Goal: Task Accomplishment & Management: Manage account settings

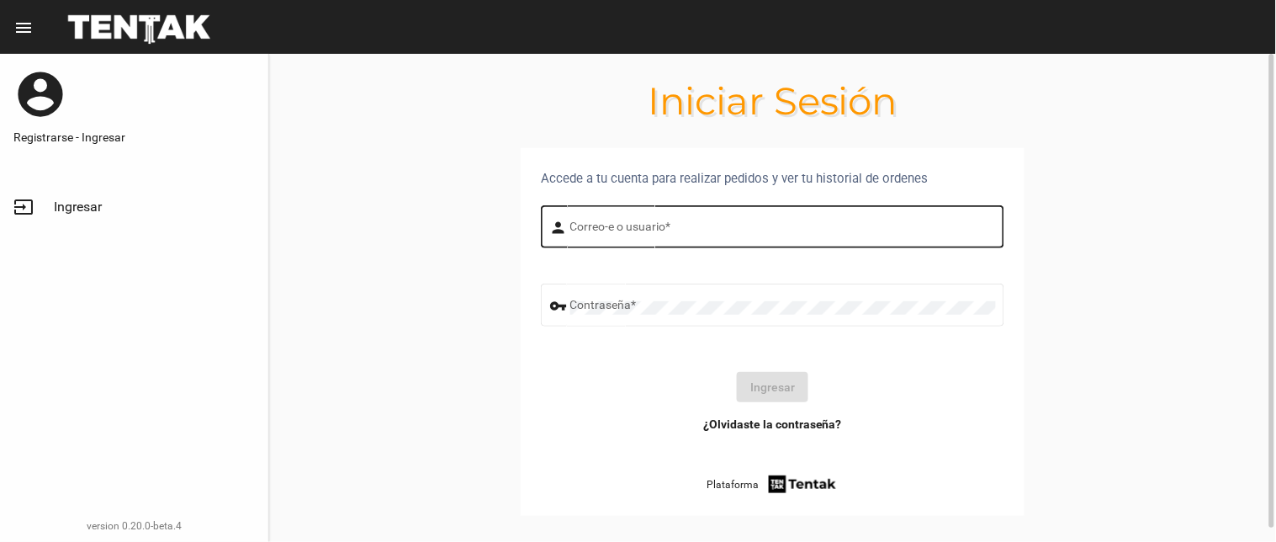
click at [646, 231] on input "Correo-e o usuario *" at bounding box center [783, 229] width 426 height 13
type input "flopyganora"
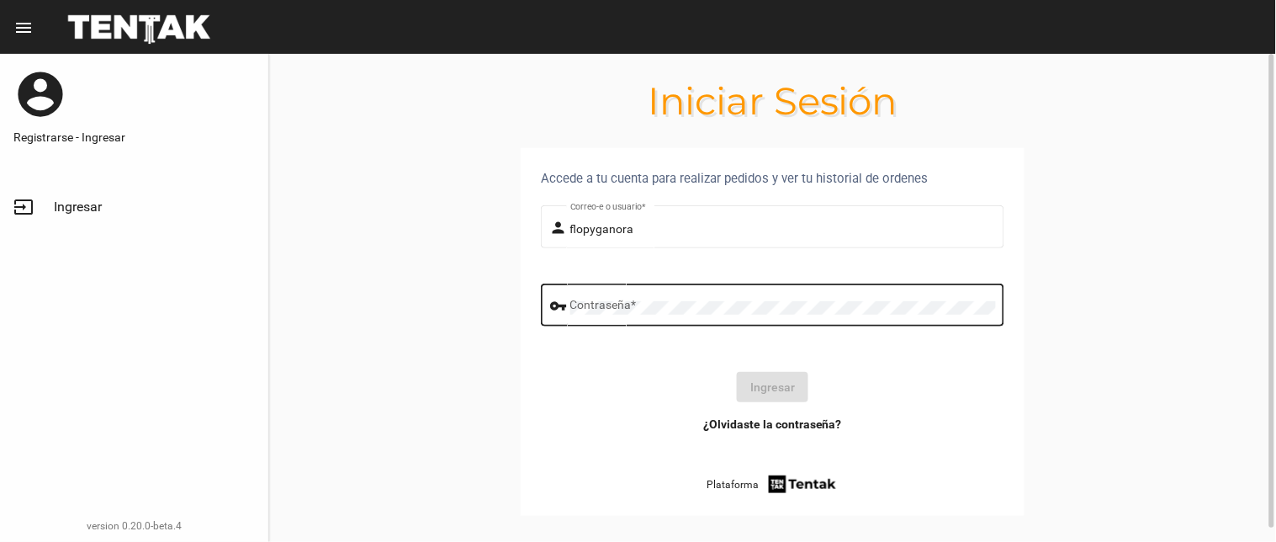
click at [686, 298] on div "Contraseña *" at bounding box center [783, 303] width 426 height 46
click at [762, 376] on button "Ingresar" at bounding box center [772, 387] width 71 height 30
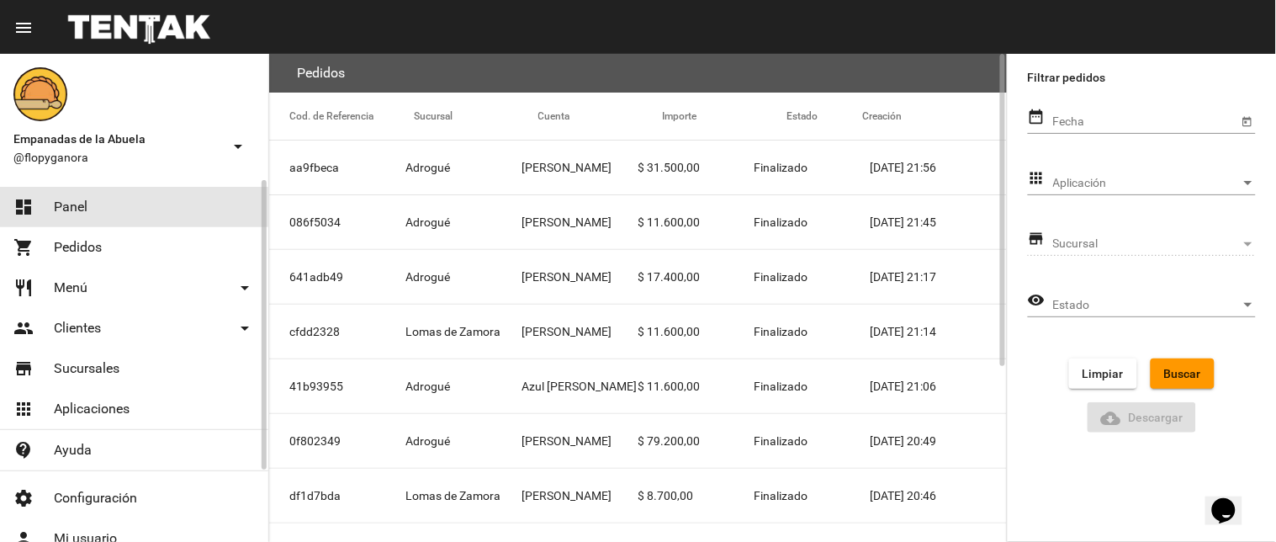
click at [94, 209] on link "dashboard Panel" at bounding box center [134, 207] width 268 height 40
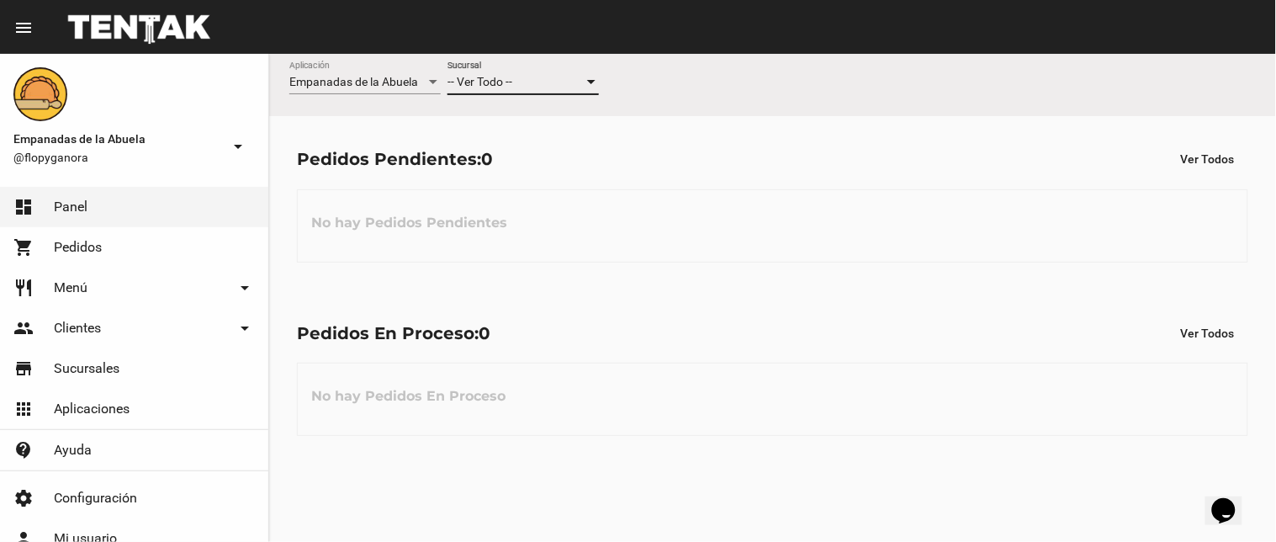
click at [489, 77] on span "-- Ver Todo --" at bounding box center [479, 81] width 65 height 13
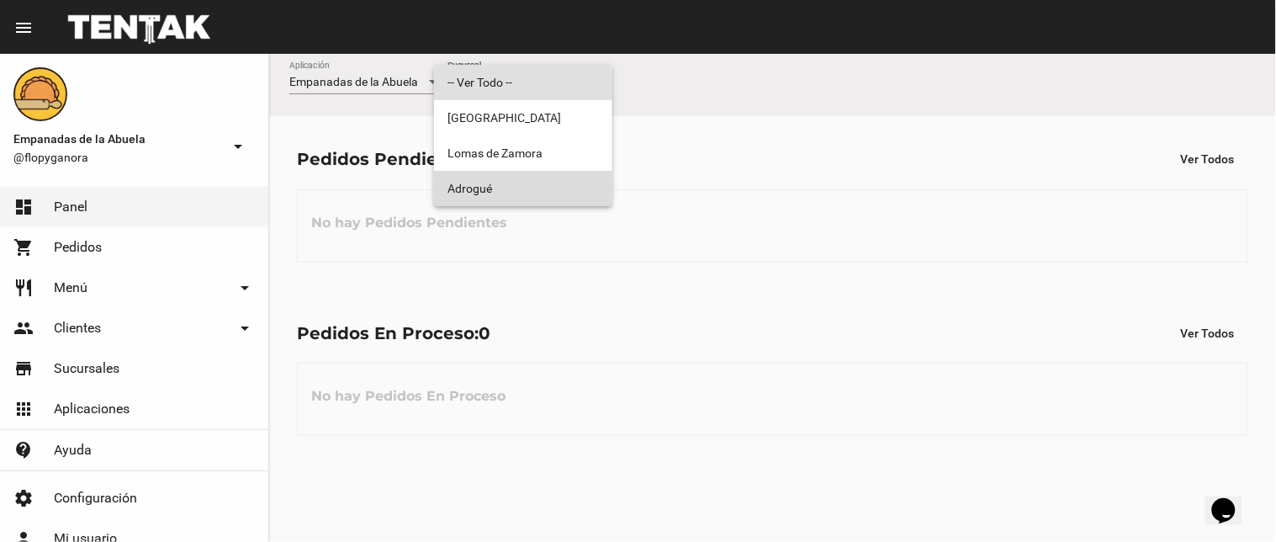
click at [569, 174] on span "Adrogué" at bounding box center [522, 188] width 151 height 35
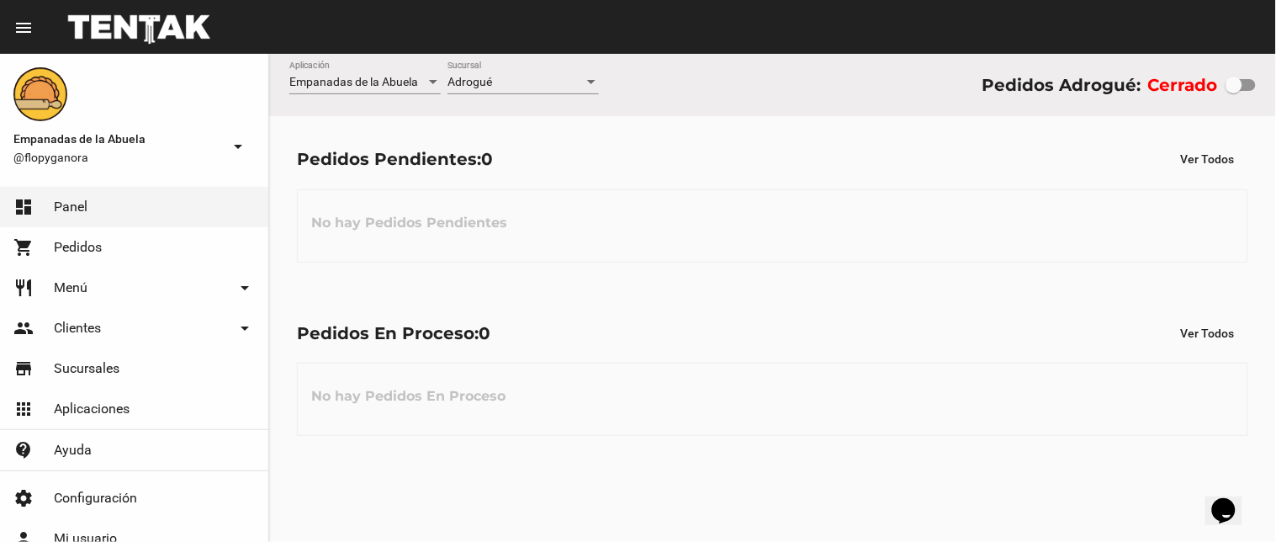
click at [1220, 84] on div "Cerrado" at bounding box center [1202, 84] width 108 height 27
click at [1235, 84] on div at bounding box center [1233, 85] width 17 height 17
click at [1234, 91] on input "checkbox" at bounding box center [1233, 91] width 1 height 1
checkbox input "true"
click at [511, 80] on div "Adrogué" at bounding box center [515, 82] width 136 height 13
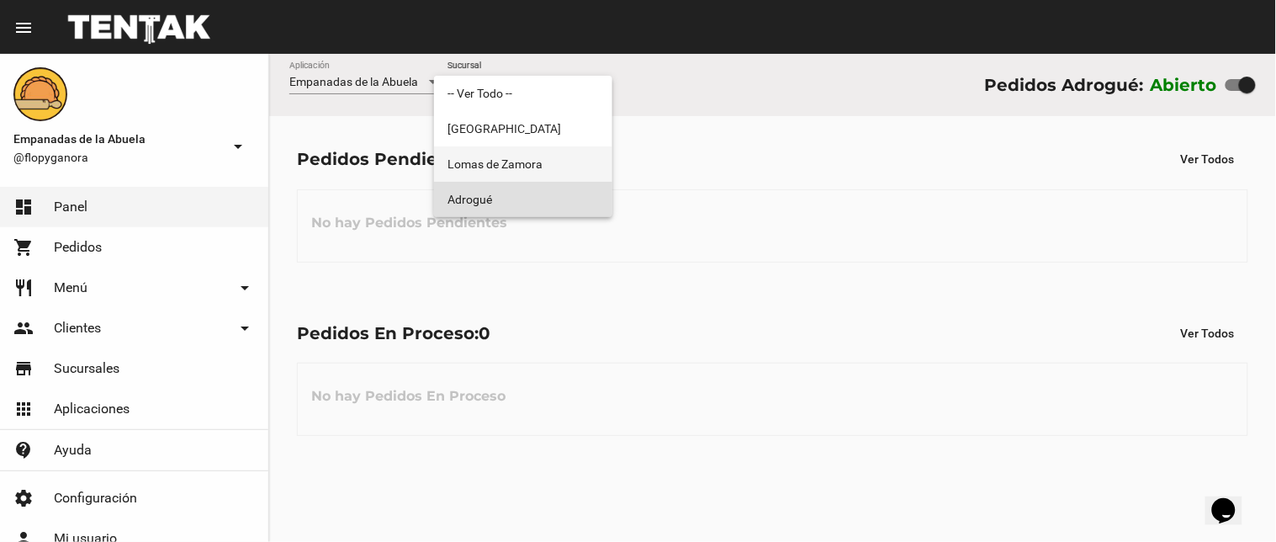
click at [511, 153] on span "Lomas de Zamora" at bounding box center [522, 163] width 151 height 35
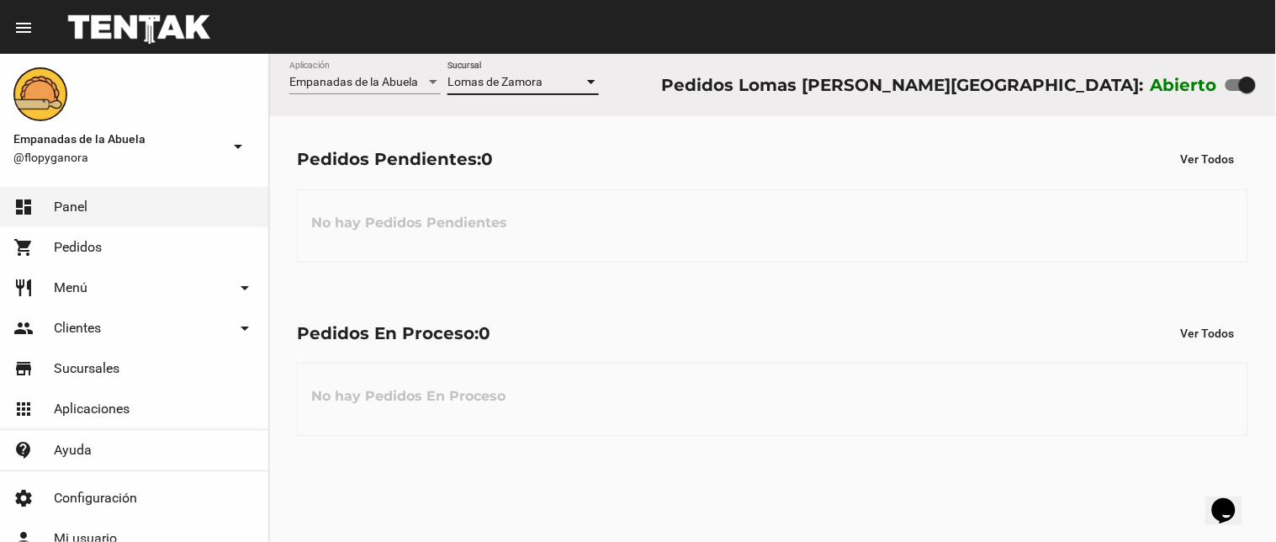
click at [527, 89] on div "Lomas [PERSON_NAME] Sucursal" at bounding box center [522, 77] width 151 height 33
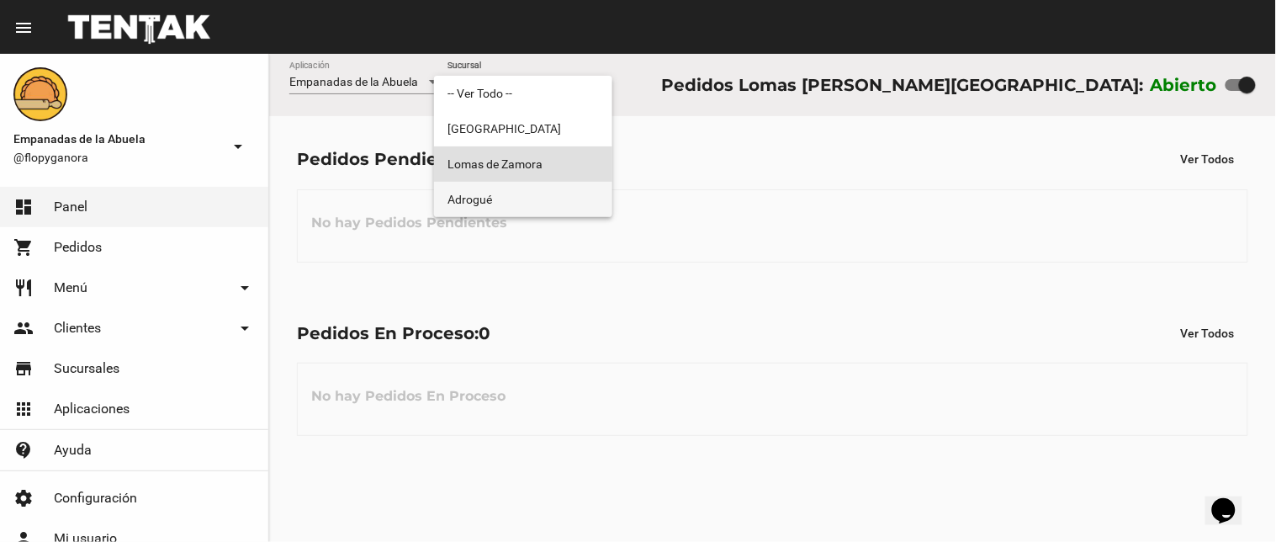
click at [532, 199] on span "Adrogué" at bounding box center [522, 199] width 151 height 35
